Goal: Task Accomplishment & Management: Manage account settings

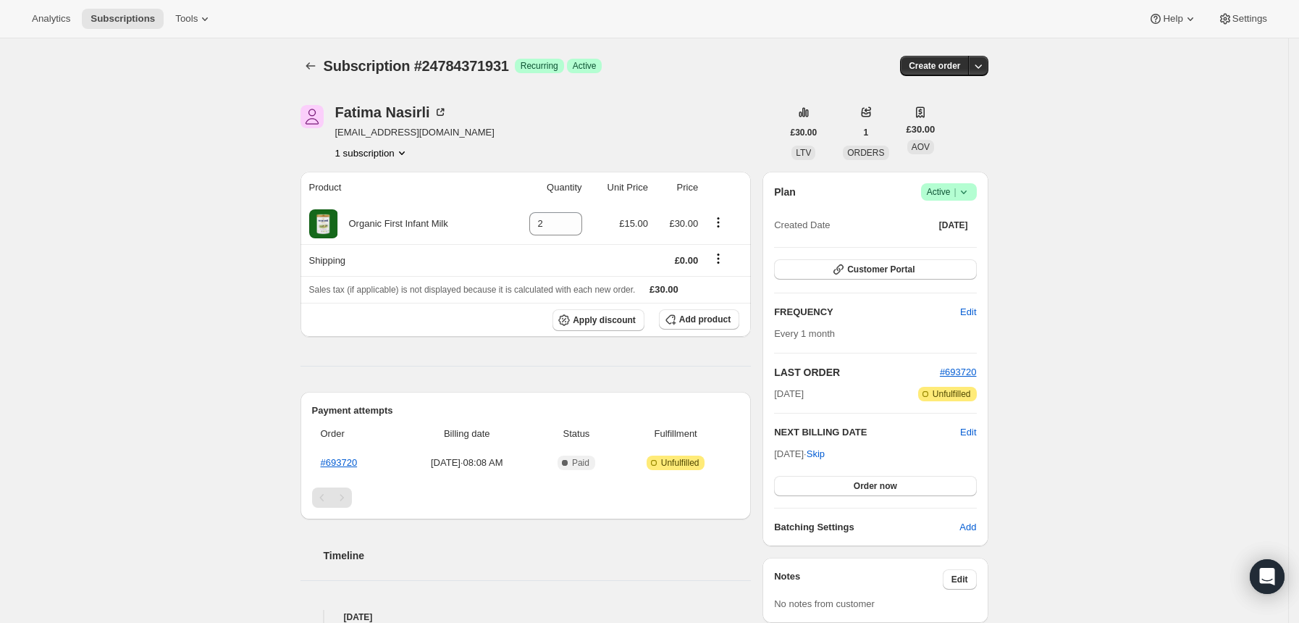
click at [968, 189] on icon at bounding box center [963, 192] width 14 height 14
click at [945, 244] on span "Cancel subscription" at bounding box center [955, 245] width 82 height 11
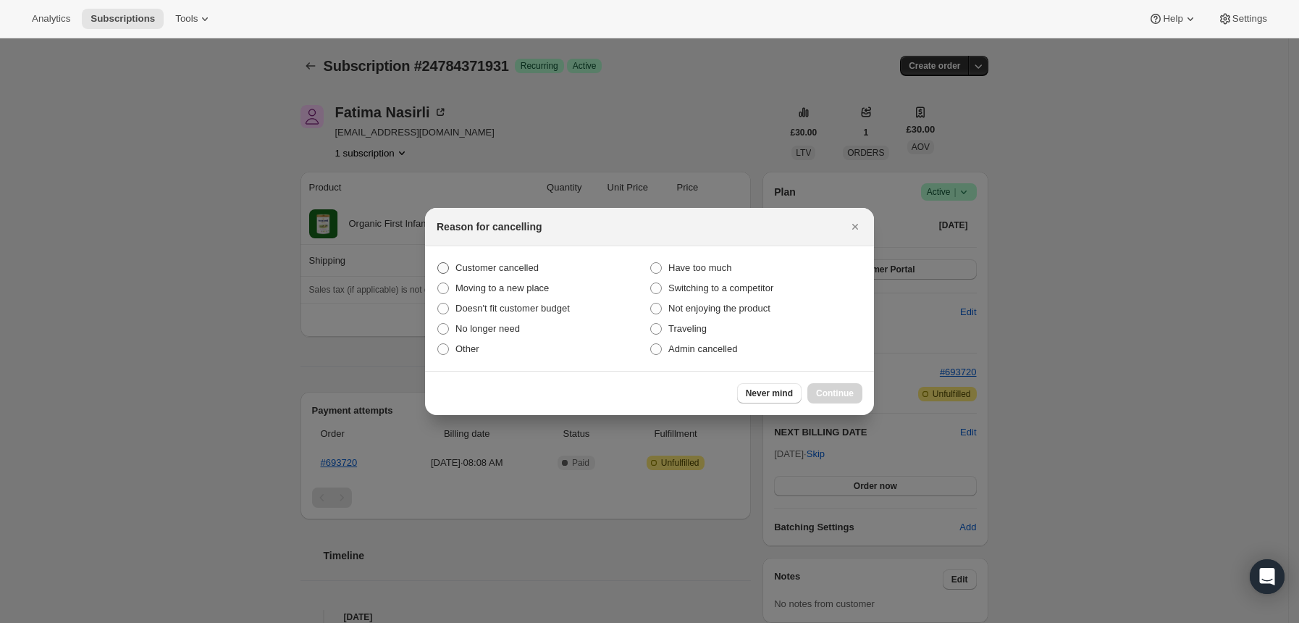
click at [528, 275] on span "Customer cancelled" at bounding box center [496, 268] width 83 height 14
click at [438, 263] on input "Customer cancelled" at bounding box center [437, 262] width 1 height 1
radio input "true"
click at [835, 388] on span "Continue" at bounding box center [835, 393] width 38 height 12
click at [835, 388] on div "Never mind Continue" at bounding box center [649, 393] width 449 height 44
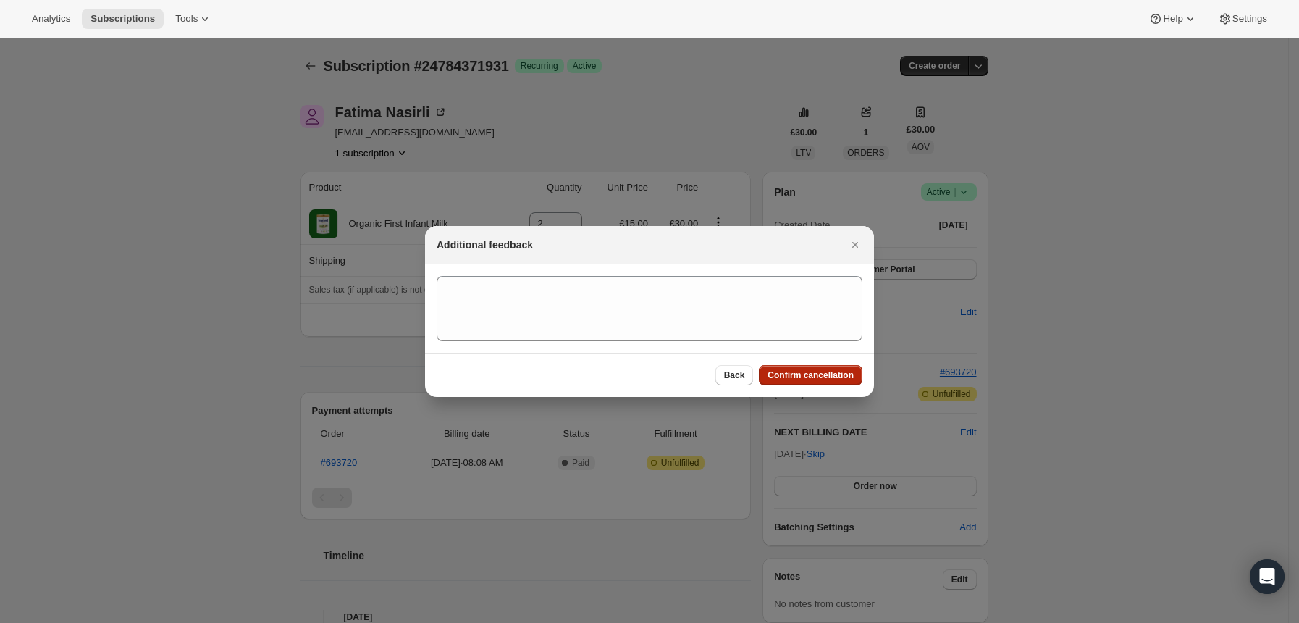
click at [816, 375] on span "Confirm cancellation" at bounding box center [810, 375] width 86 height 12
